Goal: Task Accomplishment & Management: Manage account settings

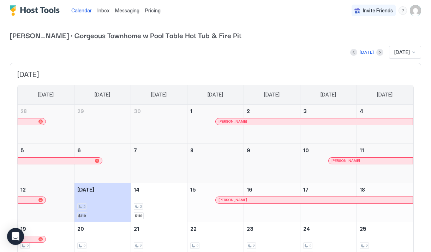
click at [416, 12] on img "User profile" at bounding box center [415, 10] width 11 height 11
click at [281, 16] on div at bounding box center [215, 126] width 431 height 252
click at [134, 8] on span "Messaging" at bounding box center [127, 10] width 24 height 6
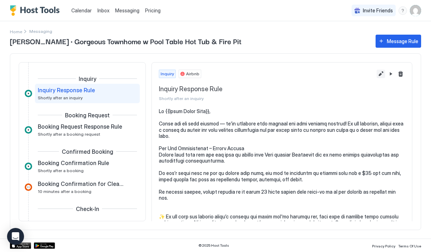
click at [381, 75] on button "Edit message rule" at bounding box center [381, 74] width 8 height 8
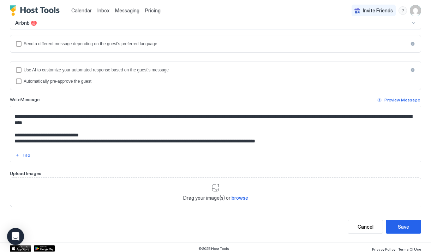
scroll to position [153, 0]
